Goal: Use online tool/utility: Utilize a website feature to perform a specific function

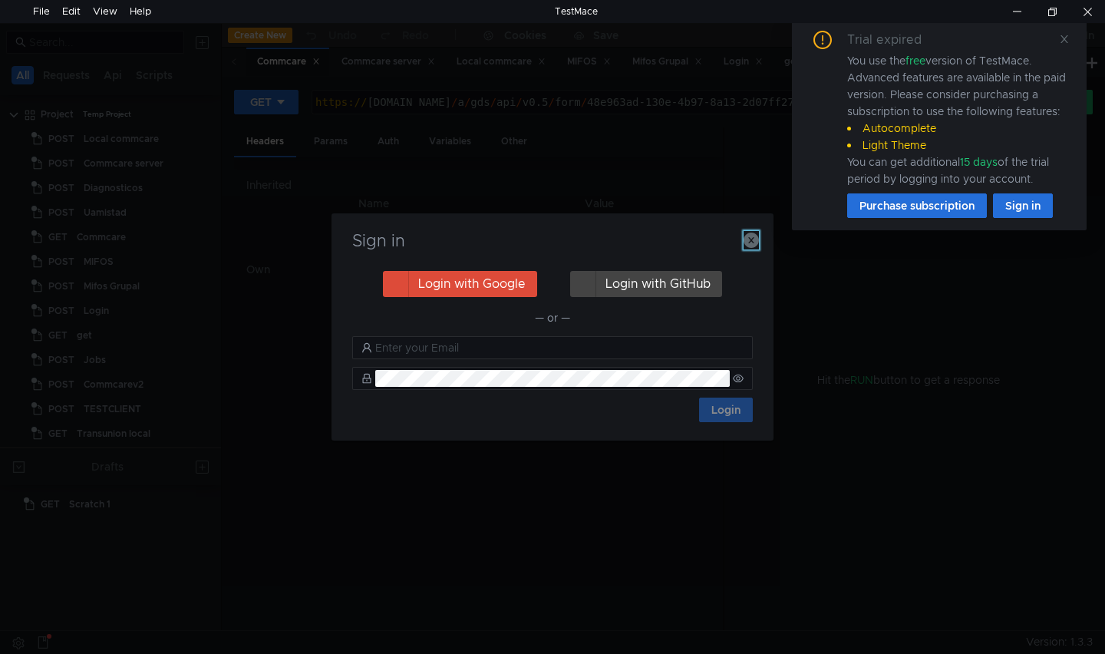
click at [755, 246] on icon "button" at bounding box center [751, 240] width 15 height 15
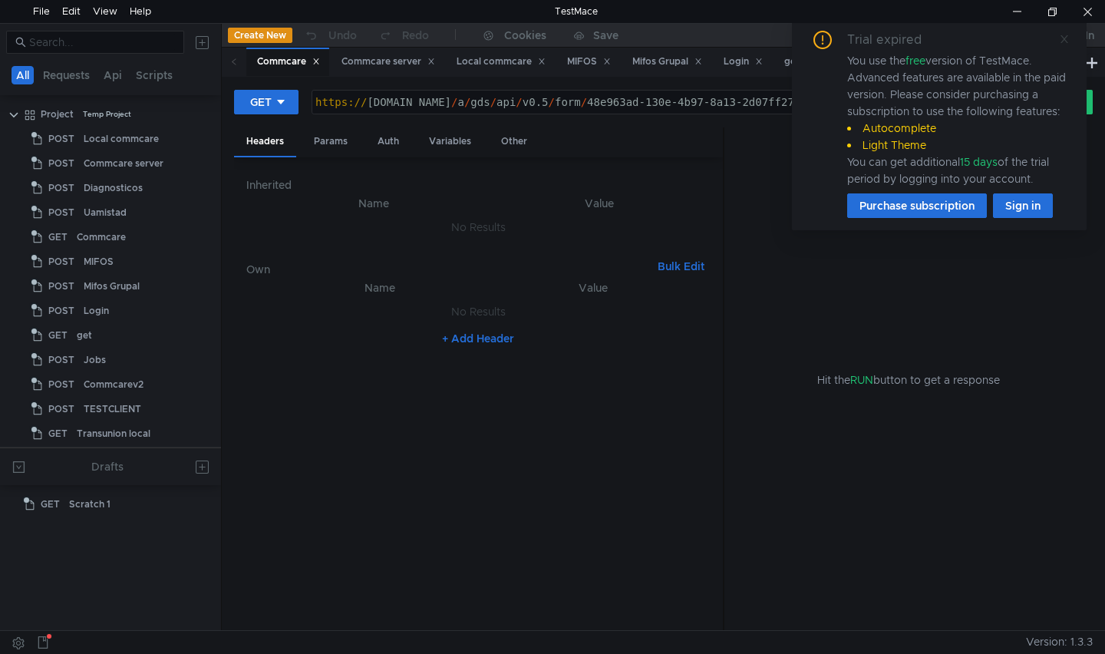
click at [1062, 38] on icon at bounding box center [1064, 39] width 11 height 11
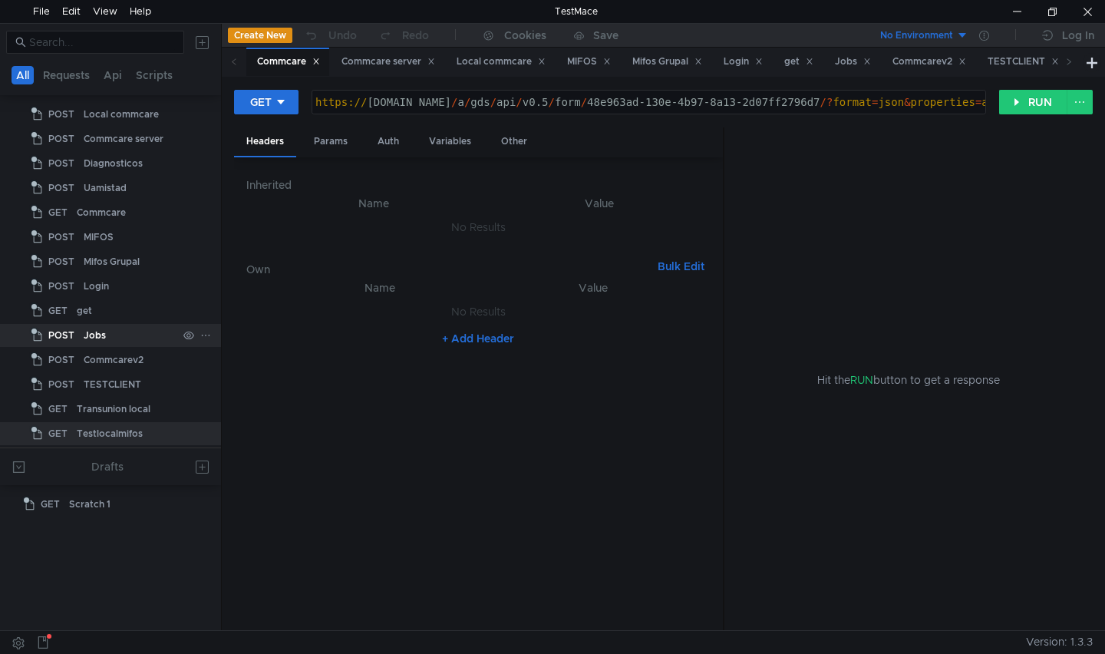
scroll to position [25, 0]
click at [120, 406] on div "Transunion local" at bounding box center [114, 408] width 74 height 23
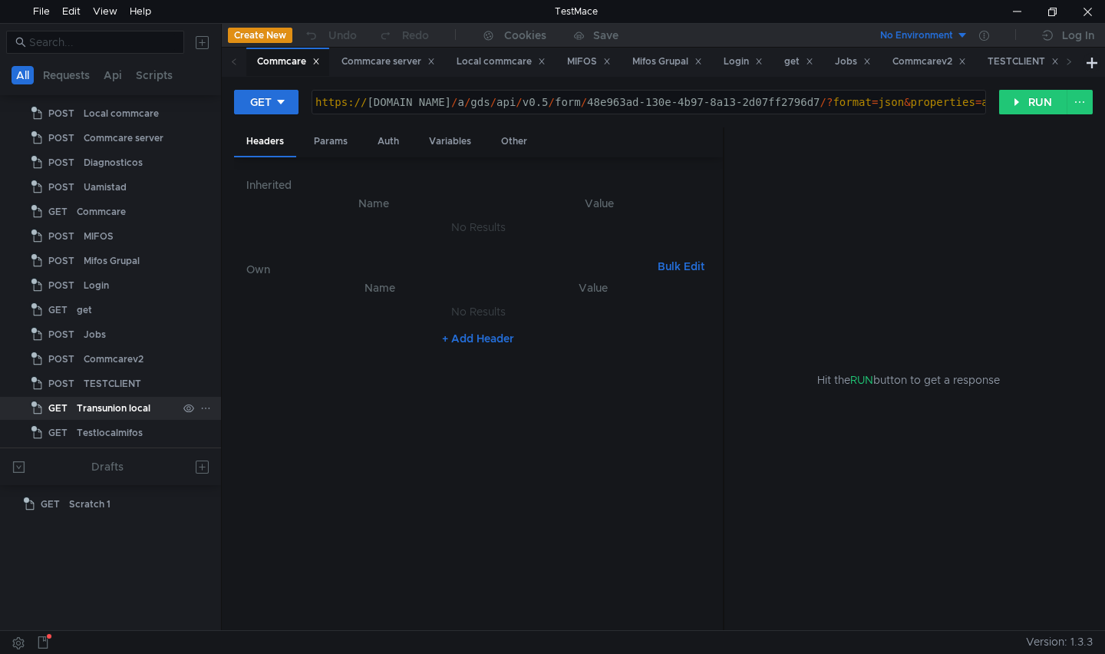
click at [120, 406] on div "Transunion local" at bounding box center [114, 408] width 74 height 23
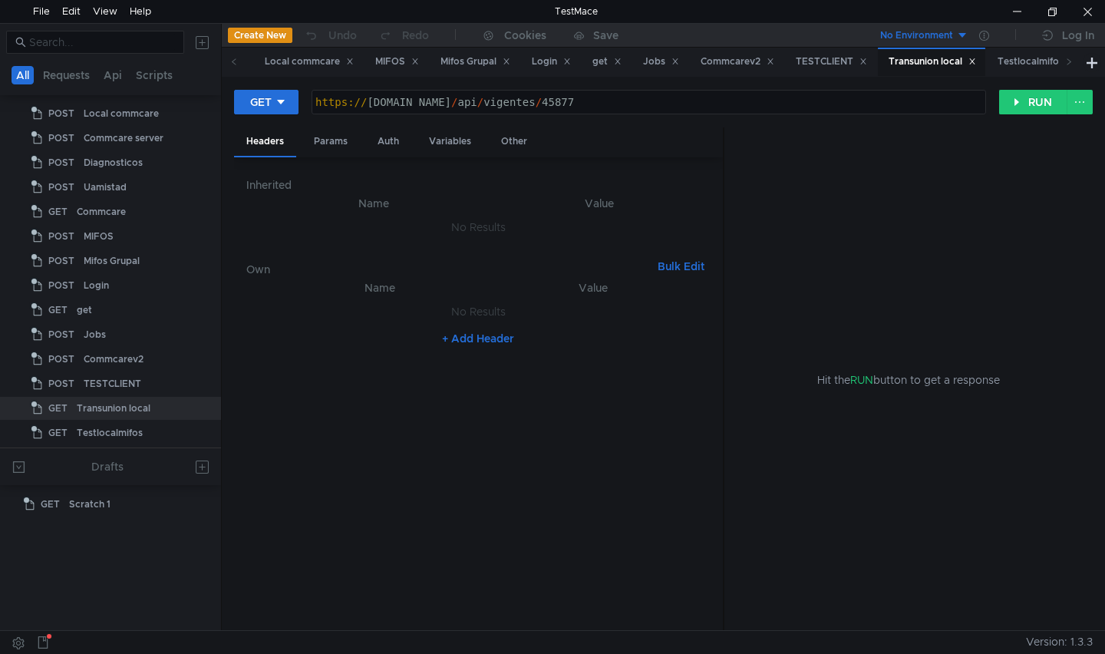
click at [658, 101] on div "https:// [DOMAIN_NAME] / api / vigentes / 45877" at bounding box center [649, 114] width 674 height 37
click at [843, 104] on div "https:// [DOMAIN_NAME] / api / categoria / 45877" at bounding box center [649, 114] width 674 height 37
click at [1018, 104] on button "RUN" at bounding box center [1033, 102] width 68 height 25
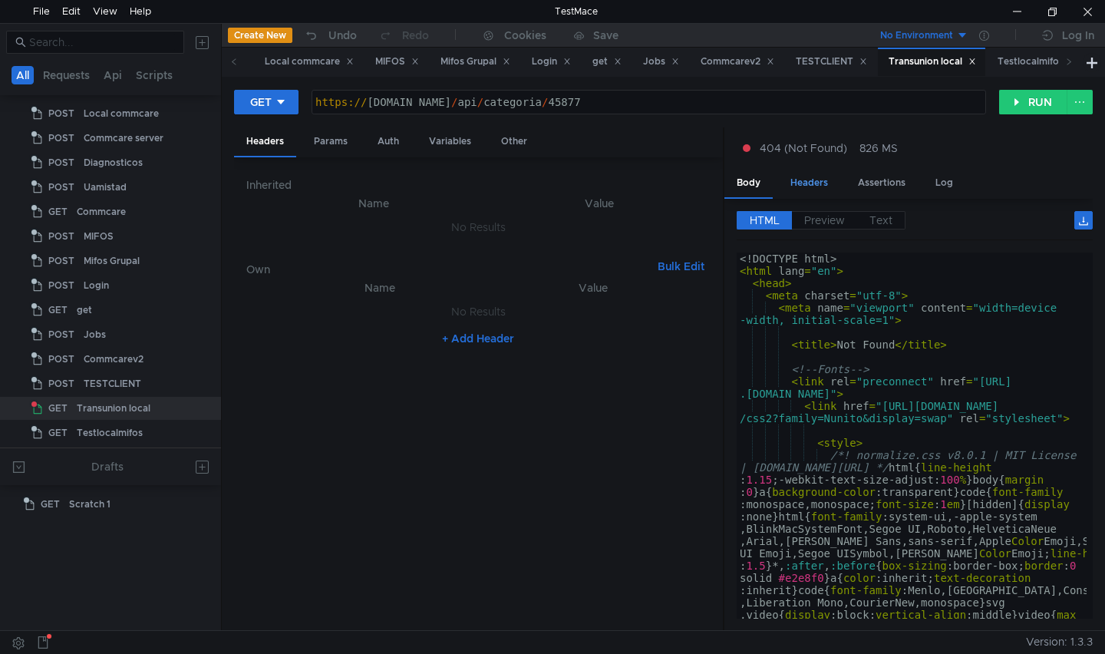
click at [809, 187] on div "Headers" at bounding box center [809, 183] width 62 height 28
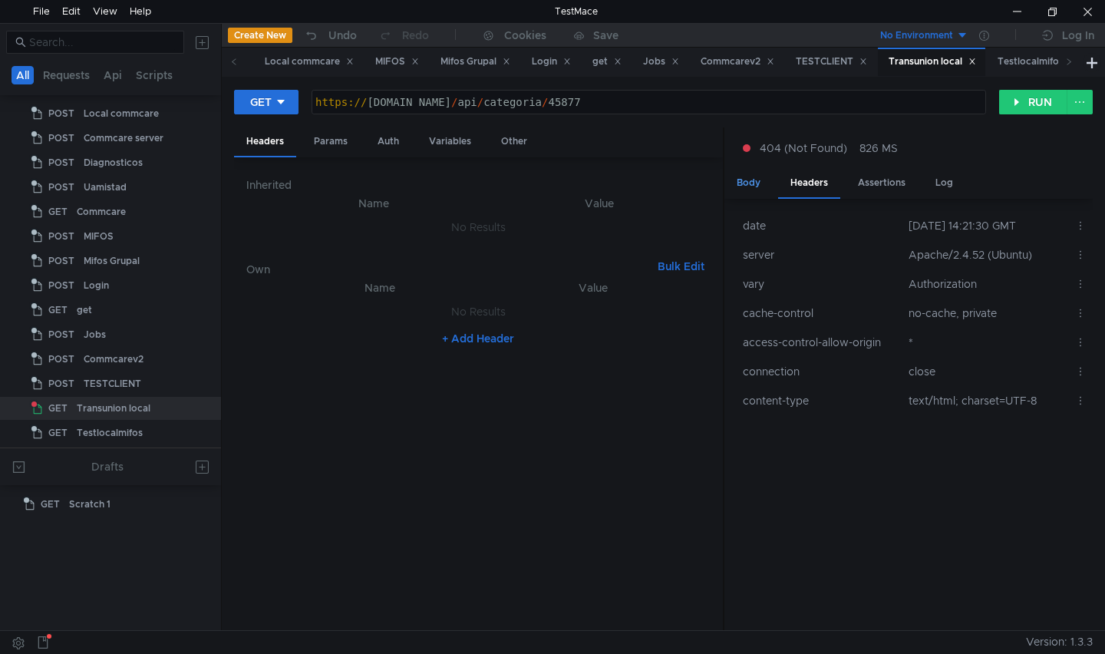
click at [757, 182] on div "Body" at bounding box center [748, 183] width 48 height 28
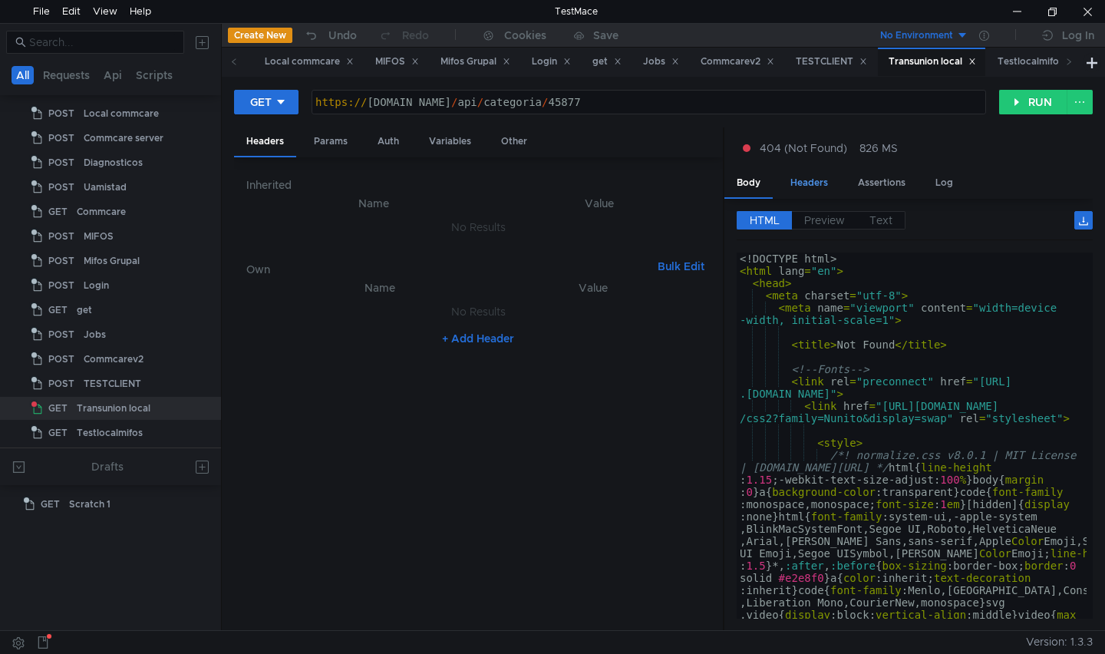
click at [823, 180] on div "Headers" at bounding box center [809, 183] width 62 height 28
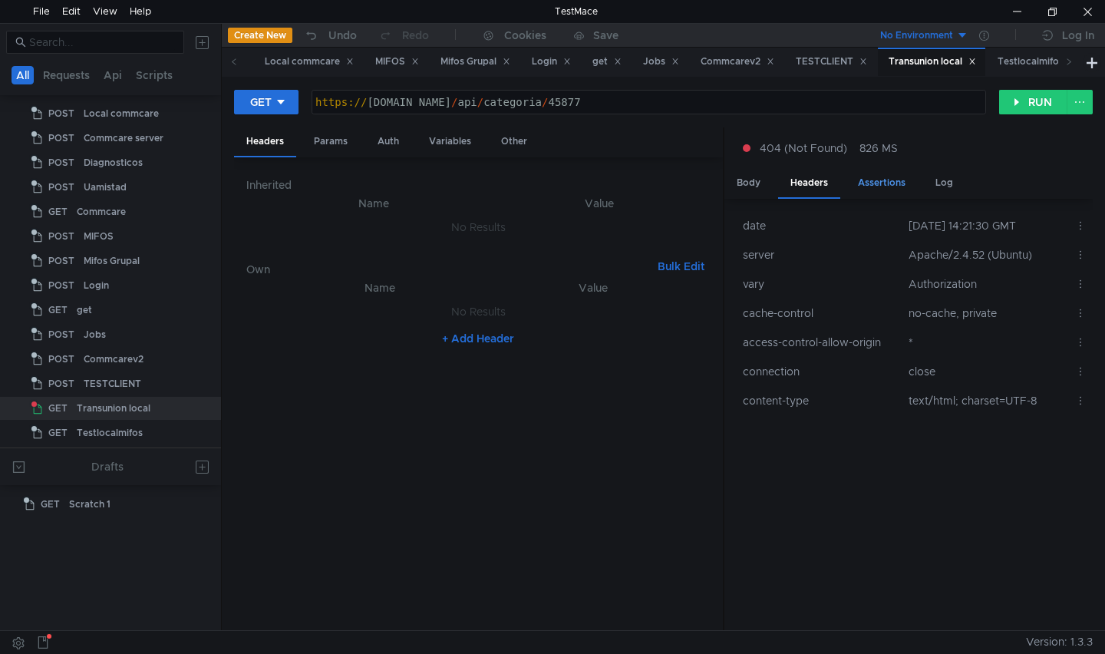
click at [867, 181] on div "Assertions" at bounding box center [882, 183] width 72 height 28
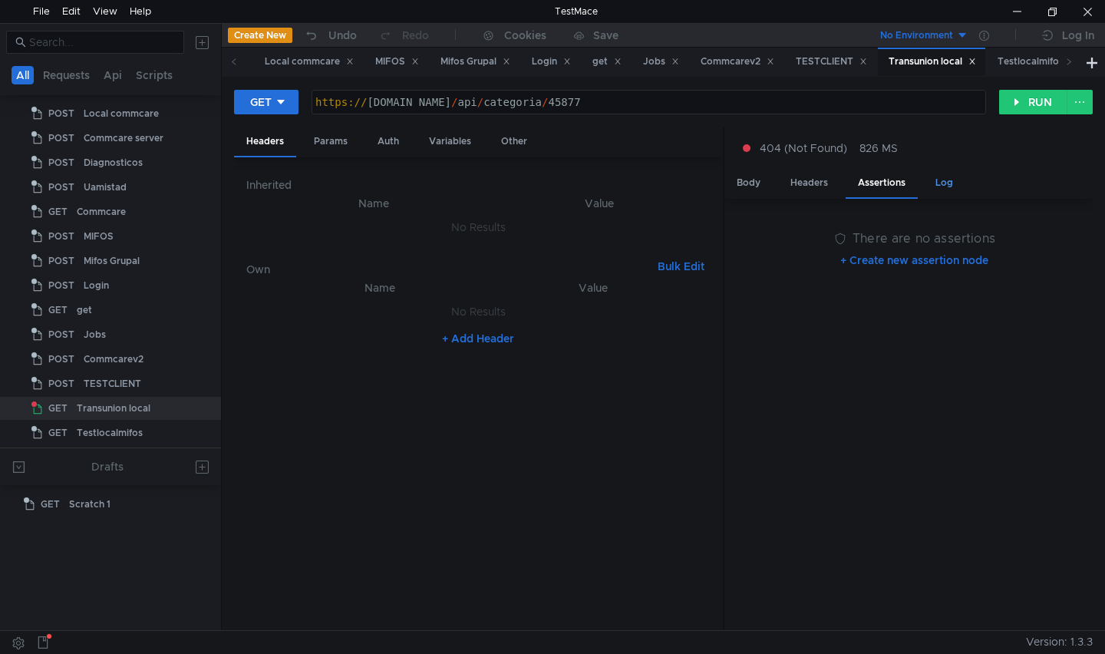
click at [939, 184] on div "Log" at bounding box center [944, 183] width 42 height 28
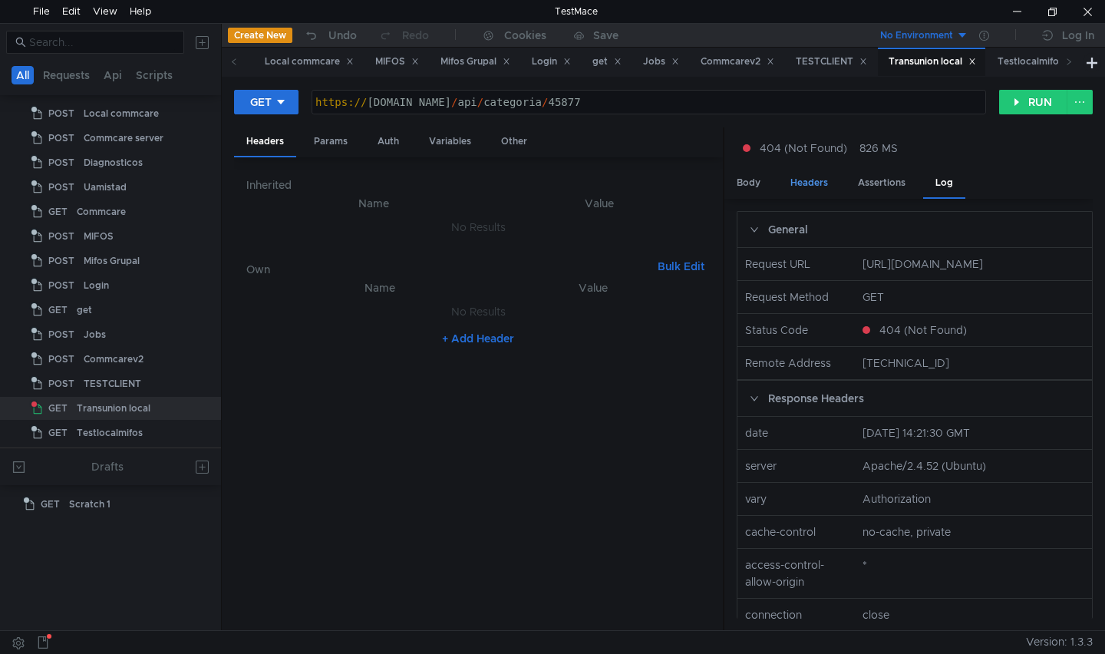
click at [803, 181] on div "Headers" at bounding box center [809, 183] width 62 height 28
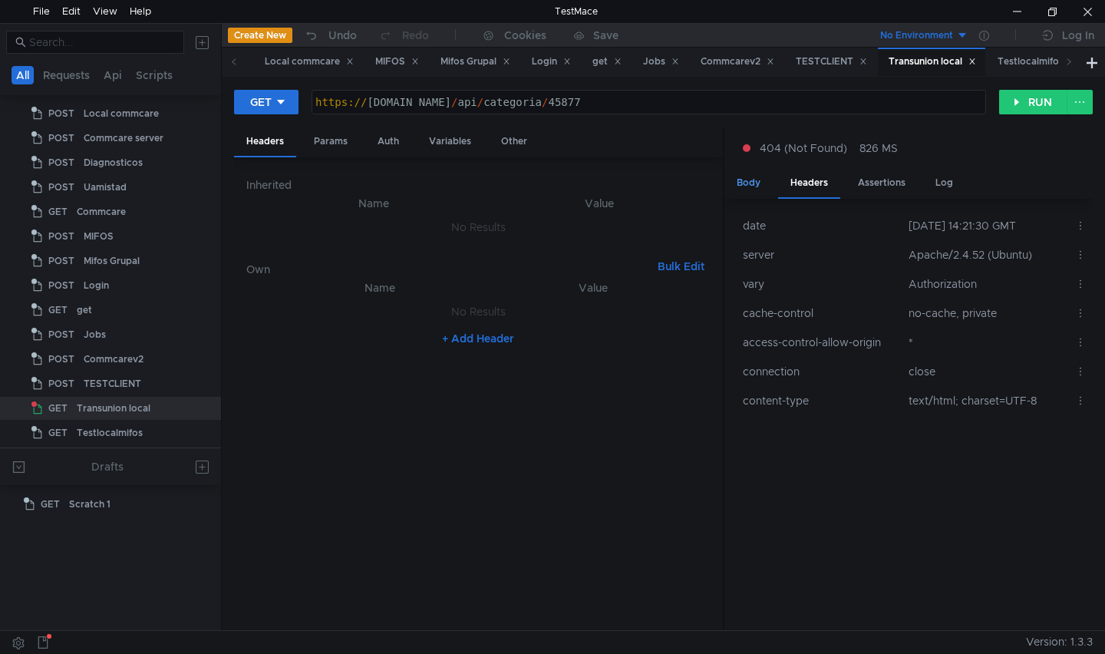
click at [752, 183] on div "Body" at bounding box center [748, 183] width 48 height 28
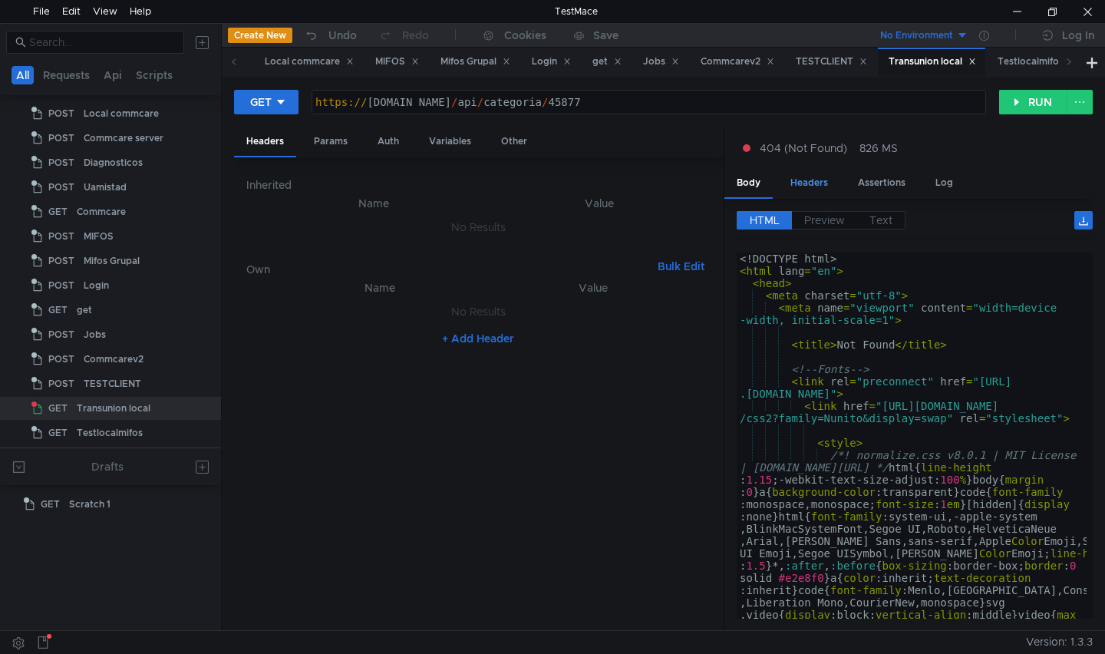
click at [826, 186] on div "Headers" at bounding box center [809, 183] width 62 height 28
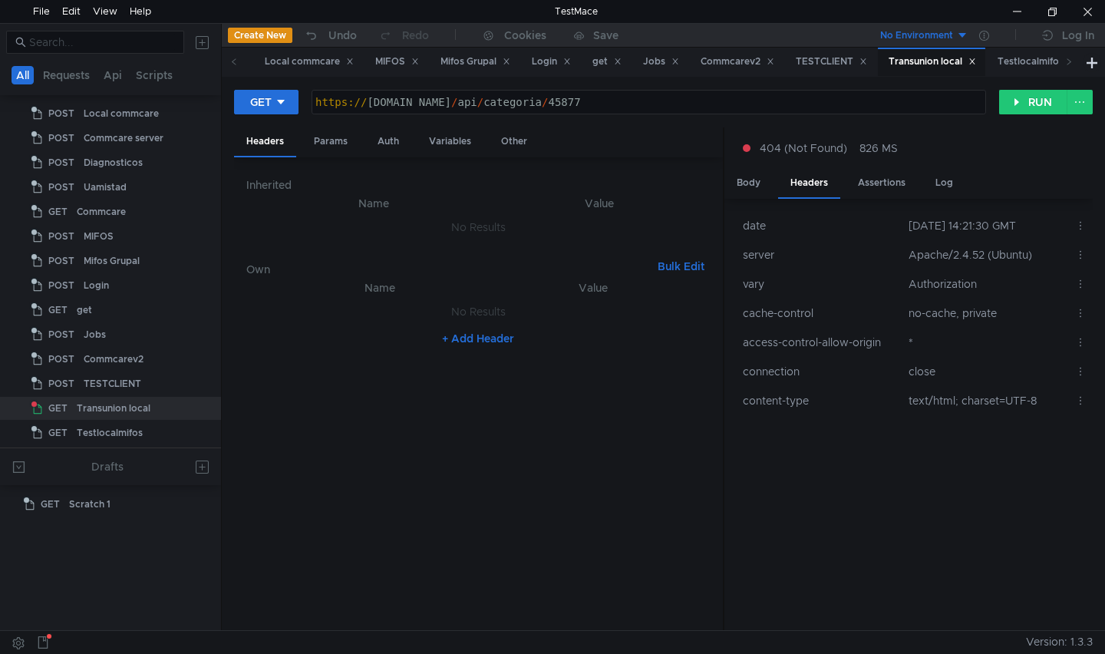
click at [813, 219] on td "date" at bounding box center [820, 225] width 166 height 29
click at [757, 188] on div "Body" at bounding box center [748, 183] width 48 height 28
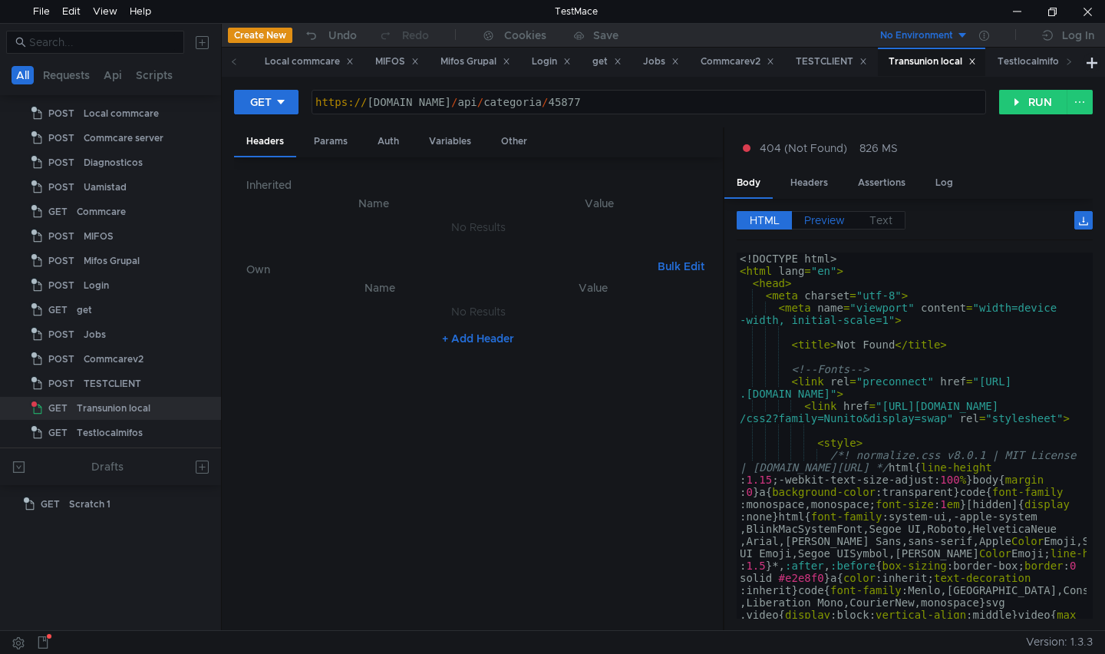
click at [826, 220] on span "Preview" at bounding box center [824, 220] width 41 height 14
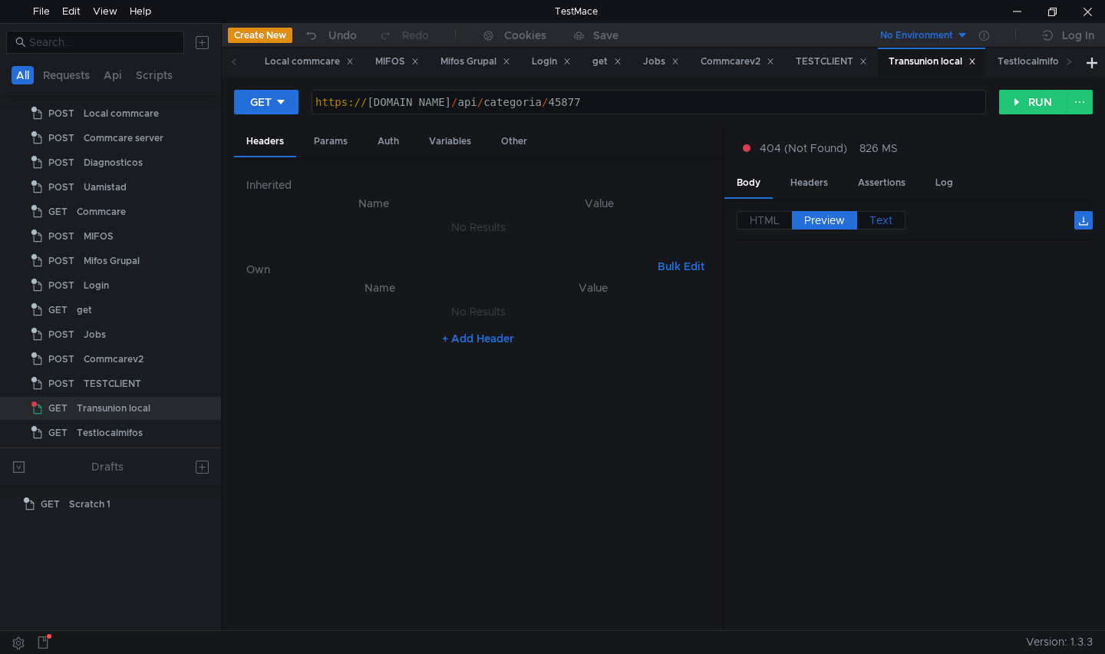
click at [892, 216] on span "Text" at bounding box center [880, 220] width 23 height 14
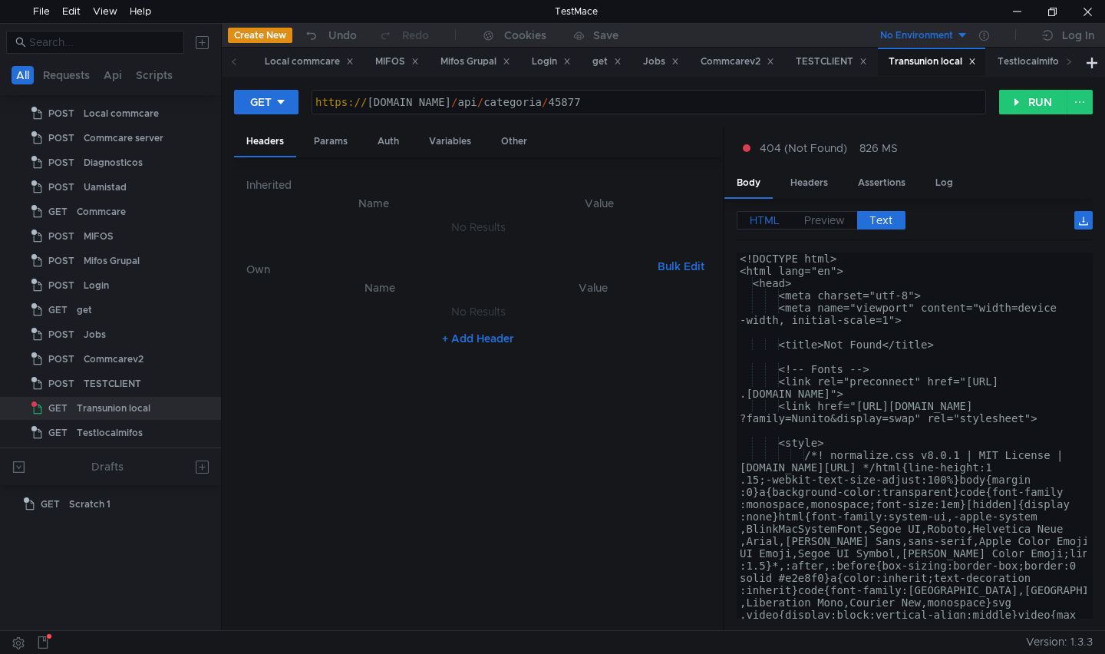
click at [770, 223] on span "HTML" at bounding box center [765, 220] width 30 height 14
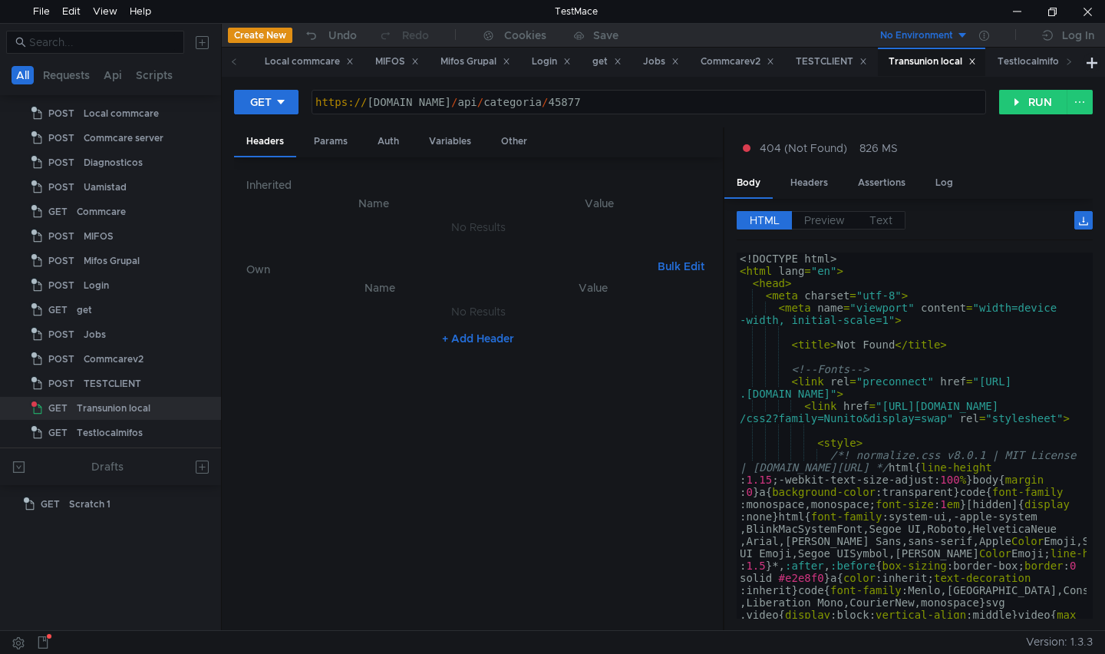
click at [728, 102] on div "https:// [DOMAIN_NAME] / api / categoria / 45877" at bounding box center [649, 114] width 674 height 37
click at [525, 101] on div "https:// [DOMAIN_NAME] / api / categoria / 45877" at bounding box center [649, 114] width 674 height 37
click at [348, 99] on div "https:// [DOMAIN_NAME] / api / categoria / 45877" at bounding box center [648, 102] width 673 height 23
click at [1022, 105] on button "RUN" at bounding box center [1033, 102] width 68 height 25
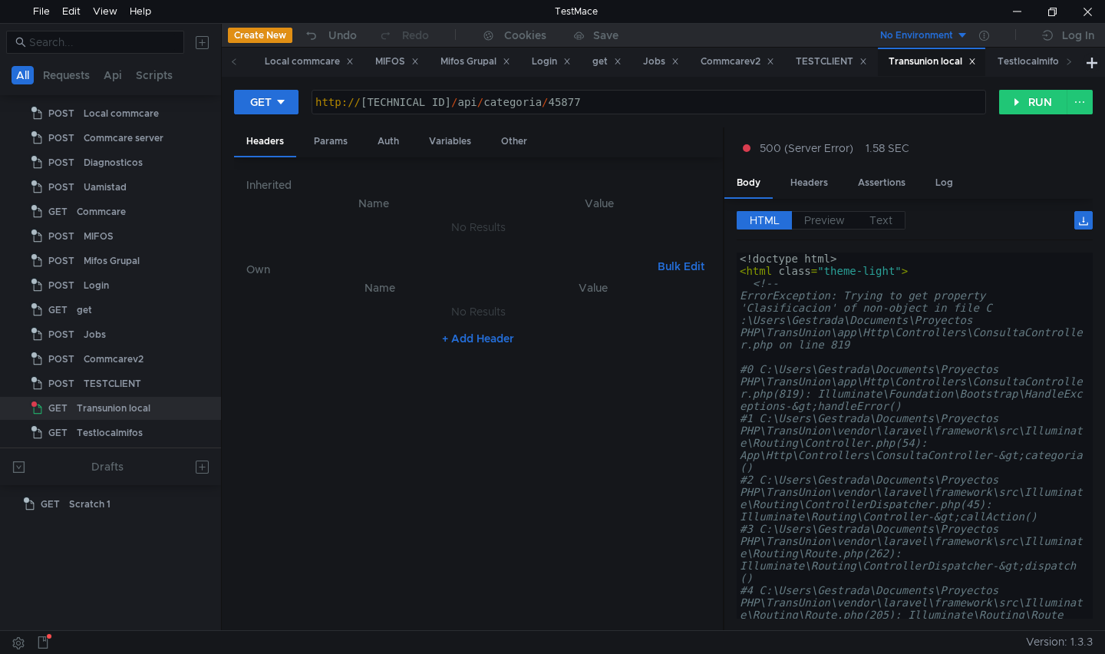
click at [818, 230] on div "HTML Preview Text" at bounding box center [915, 225] width 356 height 29
click at [819, 226] on span "Preview" at bounding box center [824, 220] width 41 height 14
click at [817, 220] on span "Preview" at bounding box center [824, 220] width 41 height 14
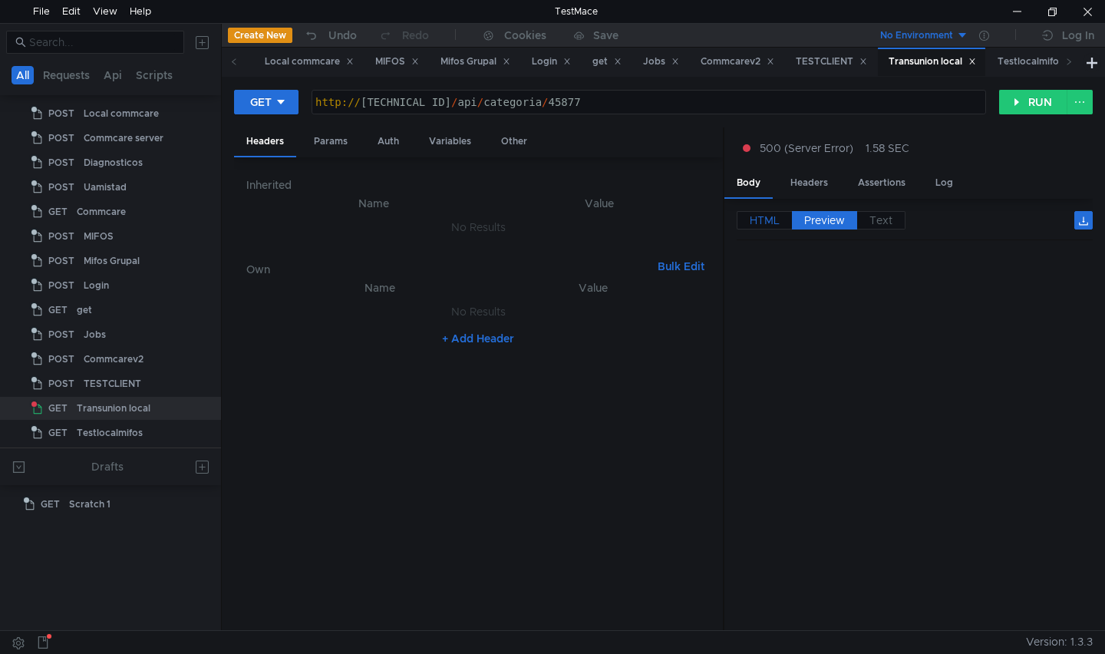
click at [760, 224] on span "HTML" at bounding box center [765, 220] width 30 height 14
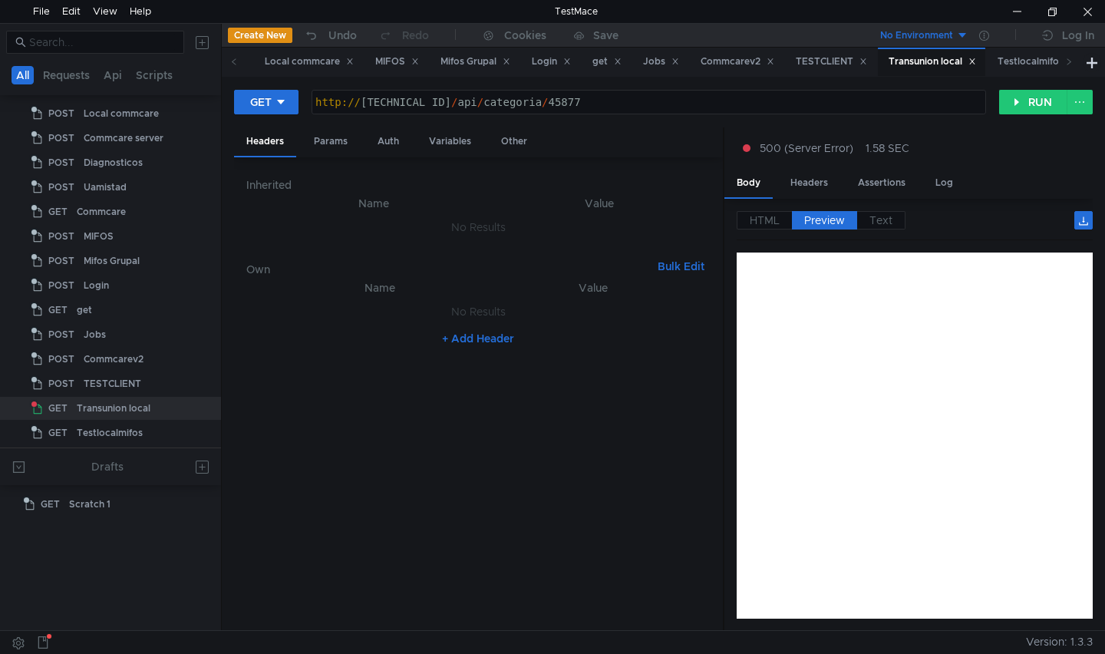
click at [764, 223] on span "HTML" at bounding box center [765, 220] width 30 height 14
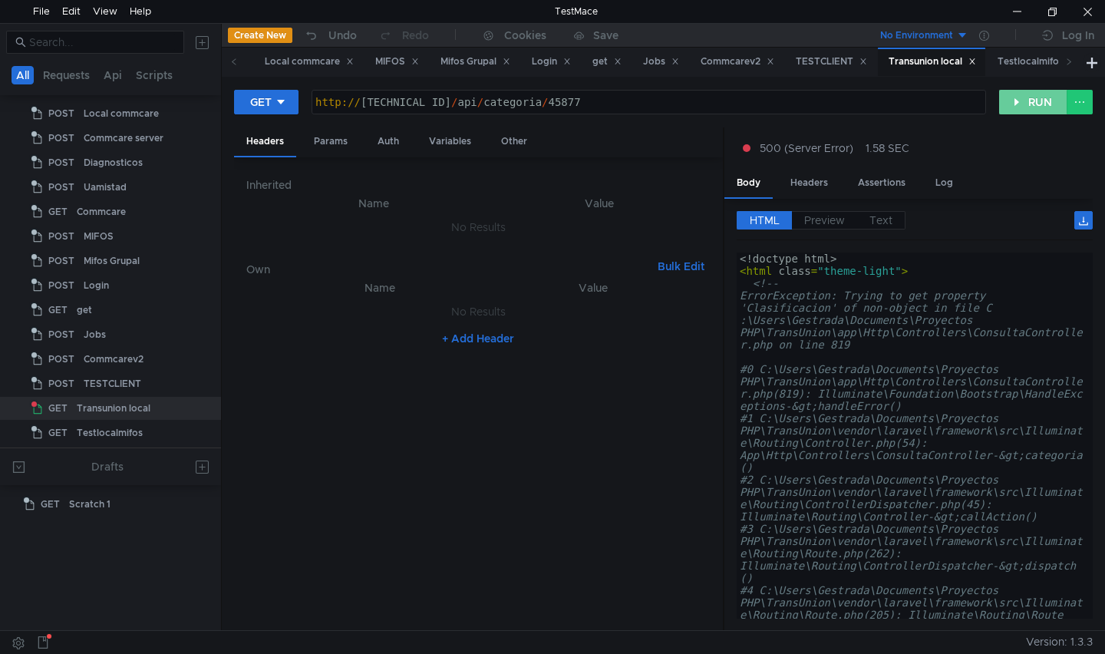
click at [1024, 100] on button "RUN" at bounding box center [1033, 102] width 68 height 25
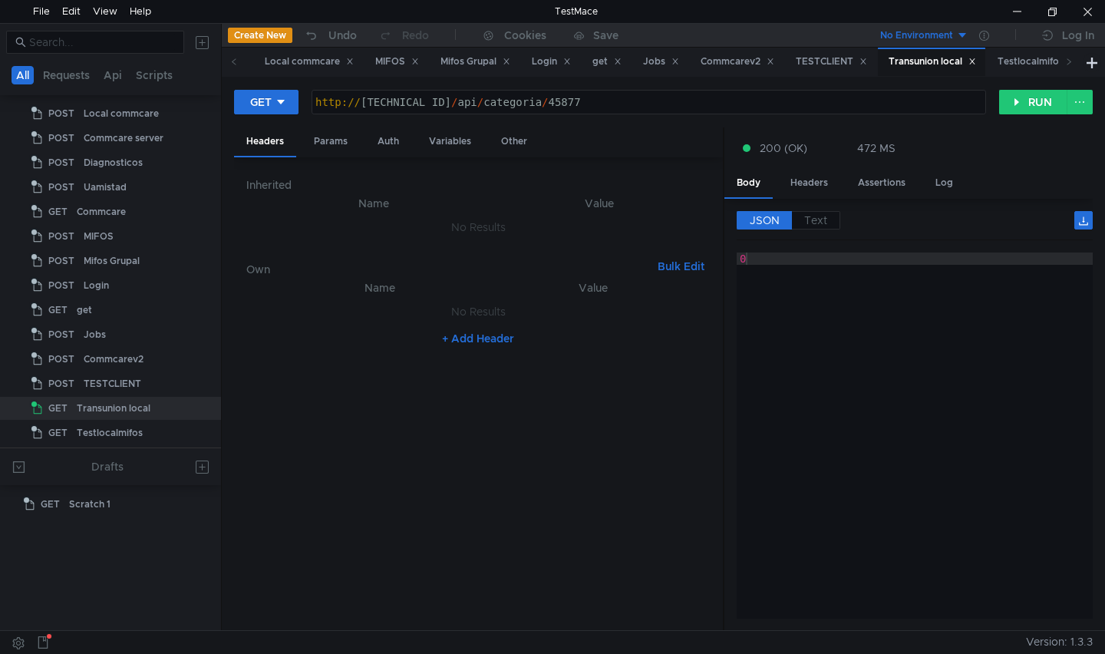
click at [661, 94] on div "http:// [TECHNICAL_ID] / api / categoria / 45877" at bounding box center [648, 102] width 673 height 23
click at [1032, 97] on button "RUN" at bounding box center [1033, 102] width 68 height 25
click at [640, 107] on div "http:// [TECHNICAL_ID] / api / categoria / 35228" at bounding box center [649, 114] width 674 height 37
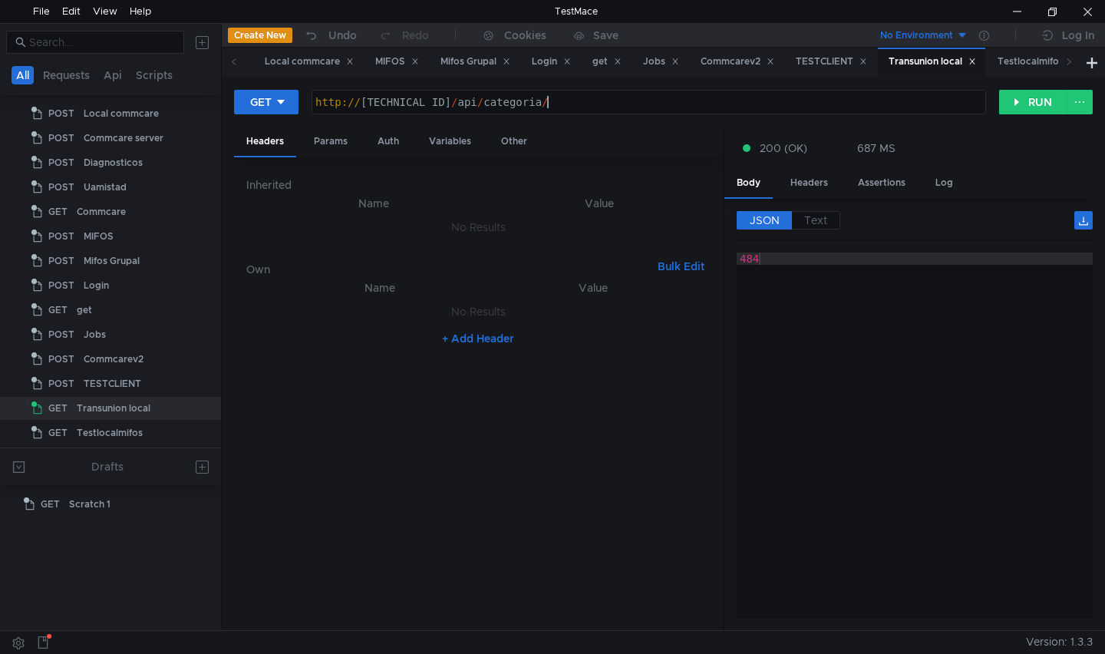
paste textarea "45877"
paste textarea "[URL][DOMAIN_NAME]"
type textarea "[URL][DOMAIN_NAME]"
click at [714, 97] on div "https:// [DOMAIN_NAME] / api / categoria / 45877" at bounding box center [649, 114] width 674 height 37
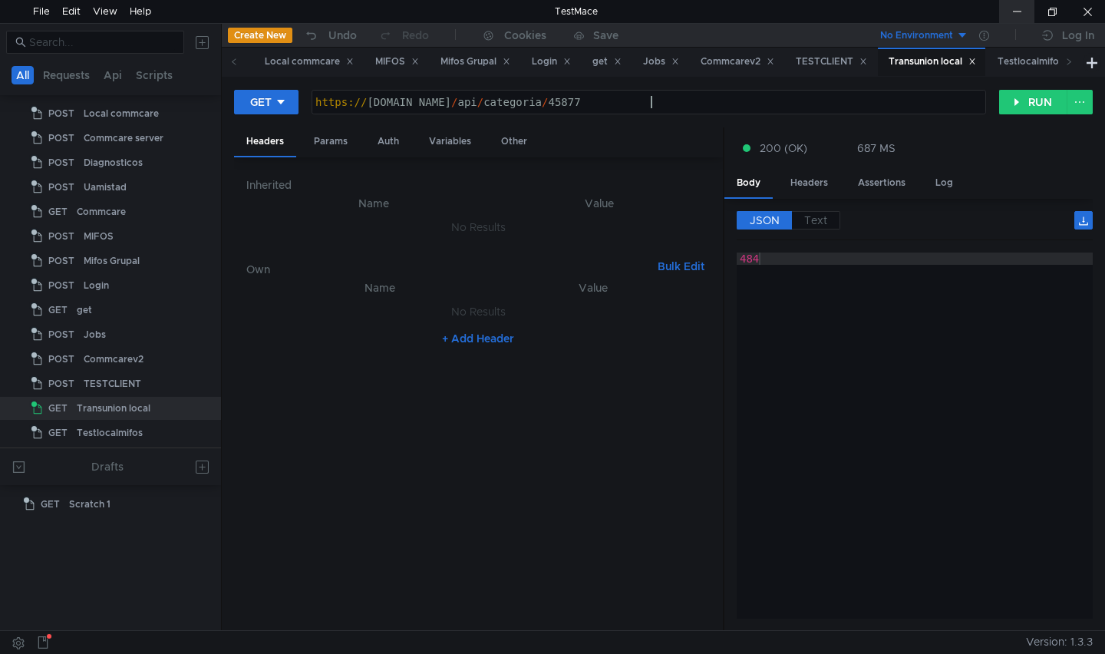
click at [1006, 6] on div at bounding box center [1016, 11] width 35 height 23
click at [1018, 104] on button "RUN" at bounding box center [1033, 102] width 68 height 25
click at [1025, 108] on button "RUN" at bounding box center [1033, 102] width 68 height 25
click at [823, 220] on span "Text" at bounding box center [815, 220] width 23 height 14
click at [765, 219] on span "JSON" at bounding box center [765, 220] width 30 height 14
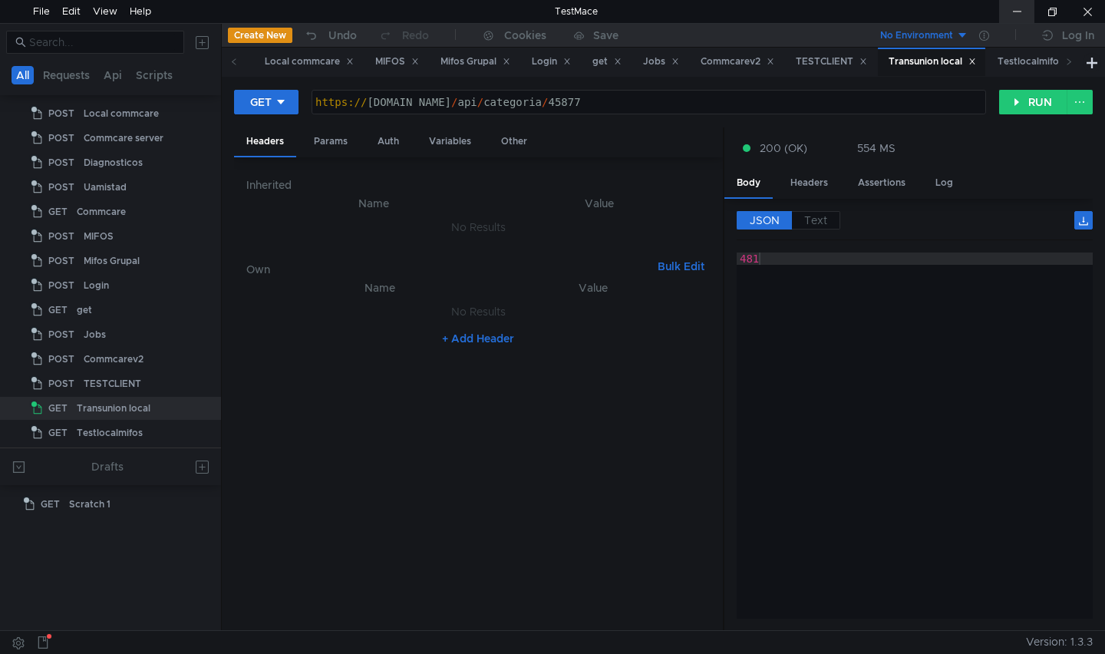
click at [1014, 12] on div at bounding box center [1016, 11] width 35 height 23
